Goal: Information Seeking & Learning: Learn about a topic

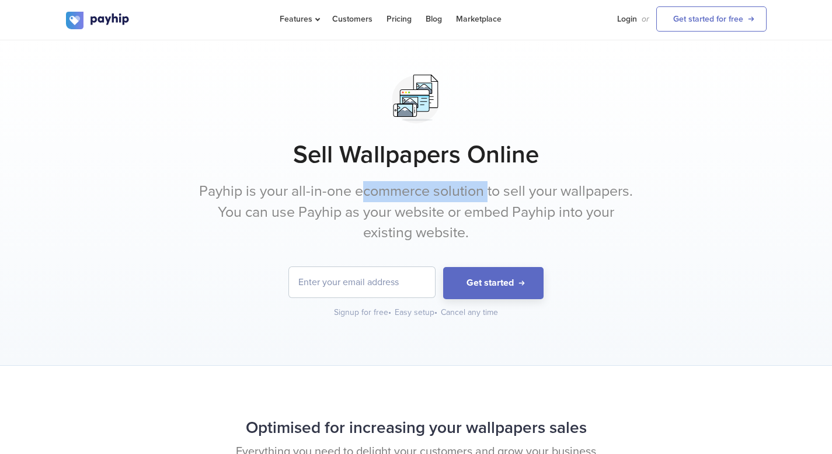
drag, startPoint x: 361, startPoint y: 192, endPoint x: 487, endPoint y: 193, distance: 126.1
click at [487, 193] on p "Payhip is your all-in-one ecommerce solution to sell your wallpapers. You can u…" at bounding box center [416, 212] width 438 height 62
click at [479, 196] on p "Payhip is your all-in-one ecommerce solution to sell your wallpapers. You can u…" at bounding box center [416, 212] width 438 height 62
click at [214, 207] on p "Payhip is your all-in-one ecommerce solution to sell your wallpapers. You can u…" at bounding box center [416, 212] width 438 height 62
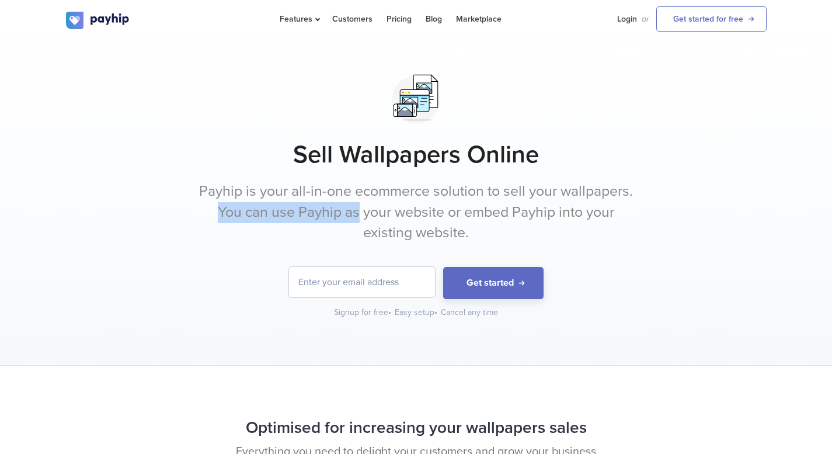
drag, startPoint x: 214, startPoint y: 207, endPoint x: 343, endPoint y: 214, distance: 129.8
click at [343, 214] on p "Payhip is your all-in-one ecommerce solution to sell your wallpapers. You can u…" at bounding box center [416, 212] width 438 height 62
click at [399, 215] on p "Payhip is your all-in-one ecommerce solution to sell your wallpapers. You can u…" at bounding box center [416, 212] width 438 height 62
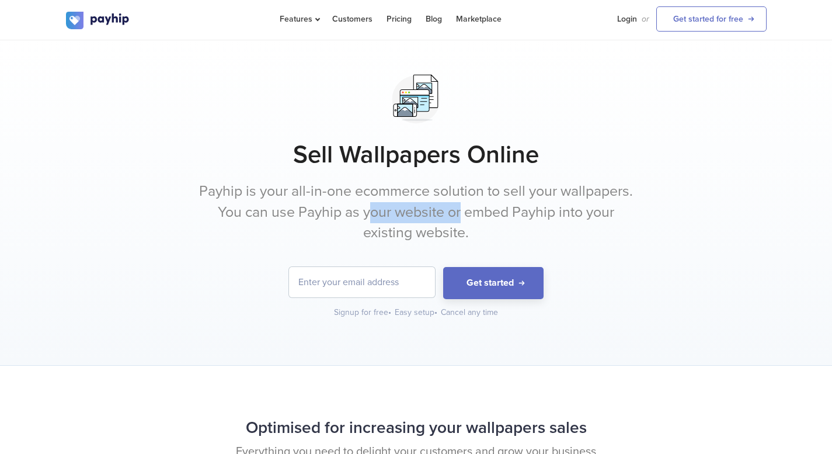
drag, startPoint x: 371, startPoint y: 214, endPoint x: 460, endPoint y: 214, distance: 88.2
click at [460, 214] on p "Payhip is your all-in-one ecommerce solution to sell your wallpapers. You can u…" at bounding box center [416, 212] width 438 height 62
click at [583, 251] on div "Sell Wallpapers Online Payhip is your all-in-one ecommerce solution to sell you…" at bounding box center [416, 193] width 701 height 249
drag, startPoint x: 471, startPoint y: 218, endPoint x: 532, endPoint y: 216, distance: 60.8
click at [532, 216] on p "Payhip is your all-in-one ecommerce solution to sell your wallpapers. You can u…" at bounding box center [416, 212] width 438 height 62
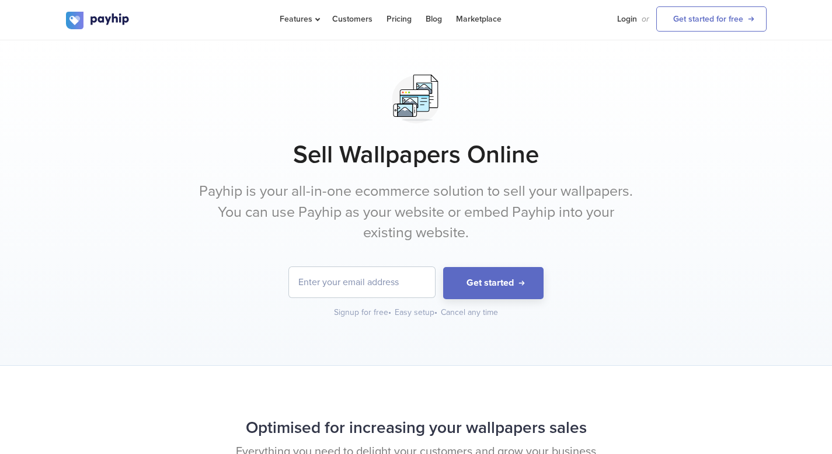
click at [568, 217] on p "Payhip is your all-in-one ecommerce solution to sell your wallpapers. You can u…" at bounding box center [416, 212] width 438 height 62
drag, startPoint x: 559, startPoint y: 214, endPoint x: 568, endPoint y: 218, distance: 10.2
click at [568, 218] on p "Payhip is your all-in-one ecommerce solution to sell your wallpapers. You can u…" at bounding box center [416, 212] width 438 height 62
click at [478, 224] on p "Payhip is your all-in-one ecommerce solution to sell your wallpapers. You can u…" at bounding box center [416, 212] width 438 height 62
drag, startPoint x: 796, startPoint y: 1, endPoint x: 684, endPoint y: 269, distance: 291.3
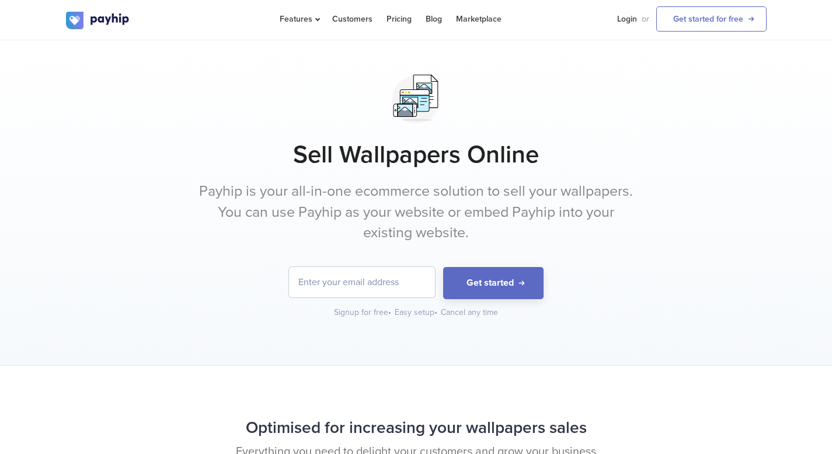
click at [684, 269] on form "Get started" at bounding box center [416, 283] width 701 height 32
